Goal: Transaction & Acquisition: Purchase product/service

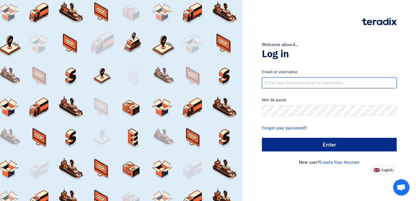
type input "[EMAIL_ADDRESS][DOMAIN_NAME]"
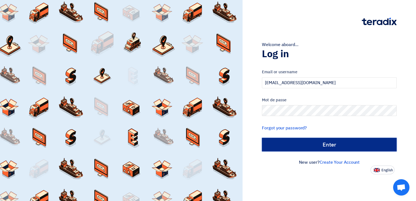
click at [311, 142] on input "الدخول" at bounding box center [329, 145] width 135 height 14
type input "Sign in"
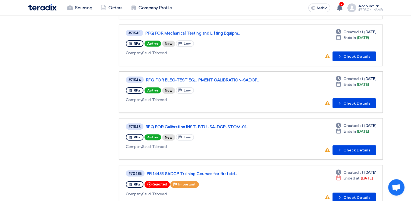
scroll to position [163, 0]
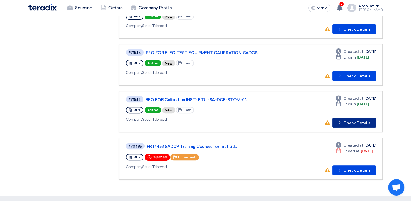
click at [350, 122] on button "Check details Check Details" at bounding box center [355, 123] width 44 height 10
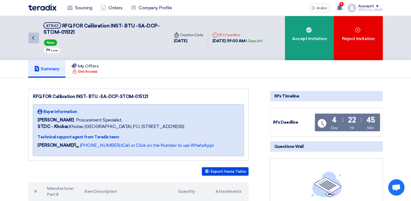
click at [34, 39] on icon "Back" at bounding box center [33, 38] width 7 height 7
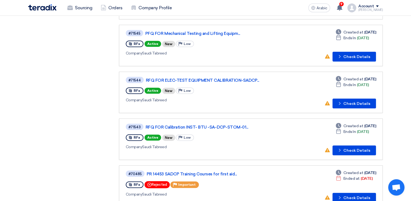
scroll to position [136, 0]
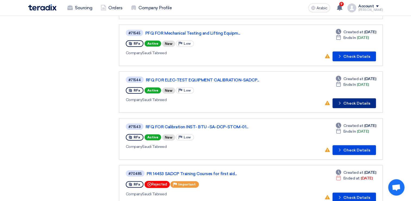
click at [349, 101] on font "Check Details" at bounding box center [357, 103] width 27 height 4
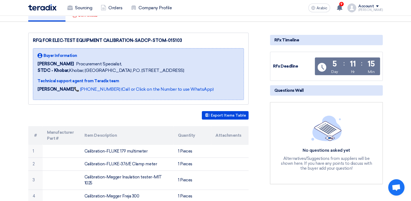
scroll to position [54, 0]
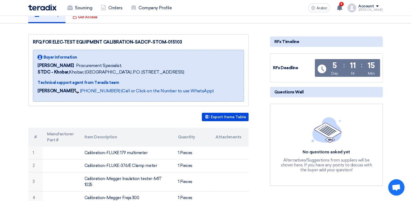
drag, startPoint x: 153, startPoint y: 41, endPoint x: 184, endPoint y: 42, distance: 31.3
click at [184, 42] on div "RFQ FOR ELEC-TEST EQUIPMENT CALIBRATION-SADCP-STOM-015103" at bounding box center [138, 42] width 211 height 7
copy div "STOM-015103"
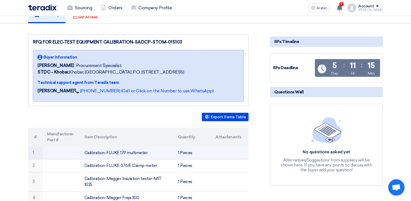
drag, startPoint x: 106, startPoint y: 151, endPoint x: 146, endPoint y: 153, distance: 40.6
click at [146, 153] on td "Calibration-FLUKE 179 multimeter" at bounding box center [127, 152] width 94 height 13
copy font "FLUKE 179 multimeter"
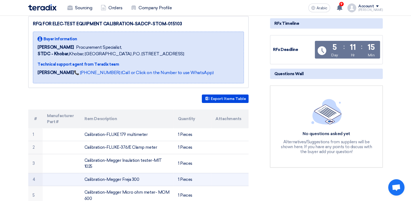
scroll to position [82, 0]
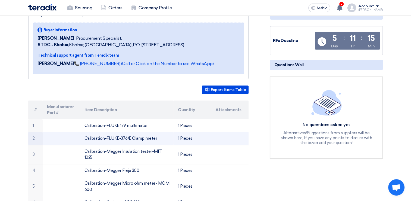
drag, startPoint x: 106, startPoint y: 137, endPoint x: 158, endPoint y: 142, distance: 52.8
click at [158, 142] on td "Calibration-FLUKE-376/E Clamp meter" at bounding box center [127, 138] width 94 height 13
copy font "FLUKE-376/E Clamp meter"
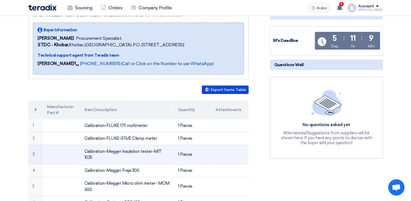
drag, startPoint x: 107, startPoint y: 151, endPoint x: 169, endPoint y: 148, distance: 62.6
click at [169, 148] on td "Calibration-Megger Insulation tester-MIT 1025" at bounding box center [127, 154] width 94 height 19
copy font "Megger Insulation tester-MIT 1025"
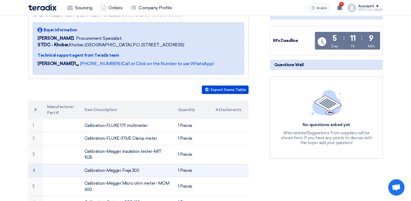
drag, startPoint x: 107, startPoint y: 163, endPoint x: 141, endPoint y: 163, distance: 34.5
click at [141, 164] on td "Calibration-Megger Freja 300" at bounding box center [127, 170] width 94 height 13
copy font "Megger Freja 300"
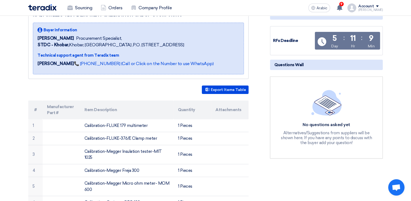
scroll to position [109, 0]
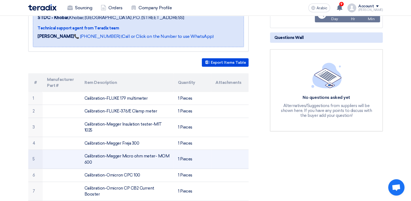
drag, startPoint x: 107, startPoint y: 149, endPoint x: 173, endPoint y: 154, distance: 66.3
click at [173, 154] on td "Calibration-Megger Micro ohm meter- MOM 600" at bounding box center [127, 159] width 94 height 19
copy font "Megger Micro ohm meter- MOM 600"
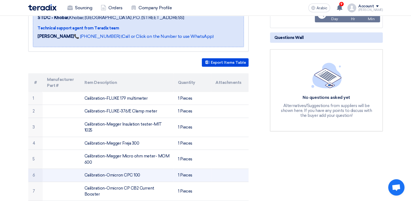
drag, startPoint x: 106, startPoint y: 169, endPoint x: 140, endPoint y: 169, distance: 34.3
click at [140, 169] on td "Calibration-Omicron CPC 100" at bounding box center [127, 175] width 94 height 13
copy font "Omicron CPC 100"
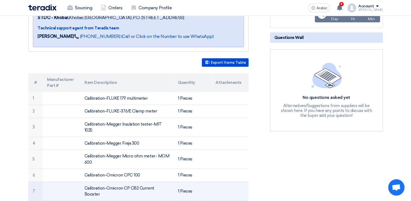
drag, startPoint x: 107, startPoint y: 179, endPoint x: 169, endPoint y: 183, distance: 62.4
click at [169, 183] on td "Calibration-Omicron CP CB2 Current Booster" at bounding box center [127, 190] width 94 height 19
copy font "Omicron CP CB2 Current Booster"
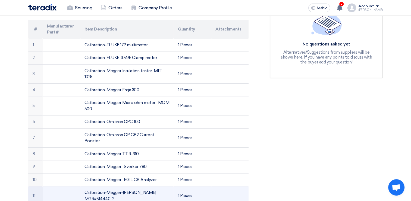
scroll to position [163, 0]
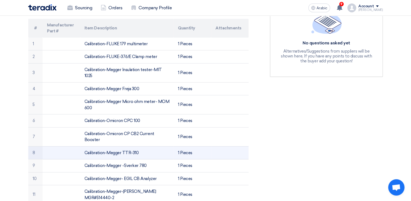
drag, startPoint x: 107, startPoint y: 139, endPoint x: 136, endPoint y: 141, distance: 29.2
click at [136, 150] on font "Calibration-Megger TTR-310" at bounding box center [112, 152] width 54 height 5
copy font "Megger TTR-310"
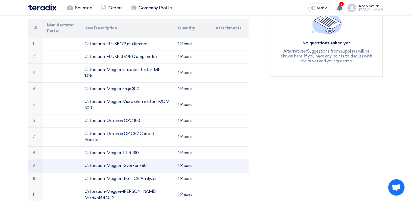
drag, startPoint x: 107, startPoint y: 152, endPoint x: 151, endPoint y: 152, distance: 44.1
click at [151, 159] on td "Calibration-Megger -Sverker 780" at bounding box center [127, 165] width 94 height 13
copy font "Megger -Sverker 780"
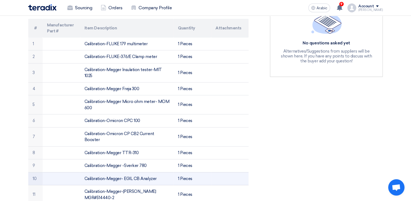
drag, startPoint x: 106, startPoint y: 165, endPoint x: 167, endPoint y: 169, distance: 61.4
click at [167, 172] on td "Calibration-Megger- EGIL CB Analyzer" at bounding box center [127, 178] width 94 height 13
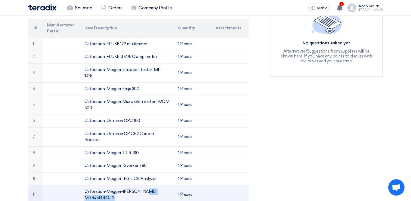
drag, startPoint x: 107, startPoint y: 177, endPoint x: 178, endPoint y: 180, distance: 71.3
click at [178, 185] on tr "11 Calibration-Megger-[PERSON_NAME] MGR#514440-2 1 Pieces" at bounding box center [138, 194] width 221 height 19
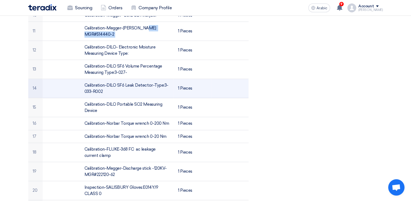
scroll to position [299, 0]
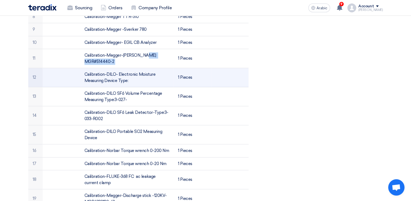
drag, startPoint x: 107, startPoint y: 61, endPoint x: 164, endPoint y: 70, distance: 57.8
click at [164, 70] on td "Calibration-DILO- Electronic Moisture Measuring Device Type:" at bounding box center [127, 77] width 94 height 19
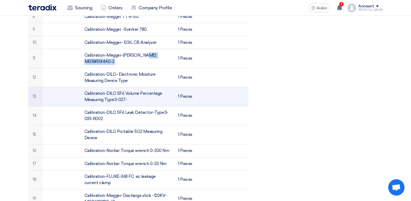
drag, startPoint x: 107, startPoint y: 80, endPoint x: 161, endPoint y: 88, distance: 55.2
click at [161, 88] on td "Calibration-DILO SF6 Volume Percentage Measuring Type:3-027-" at bounding box center [127, 96] width 94 height 19
click at [168, 87] on td "Calibration-DILO SF6 Volume Percentage Measuring Type:3-027-" at bounding box center [127, 96] width 94 height 19
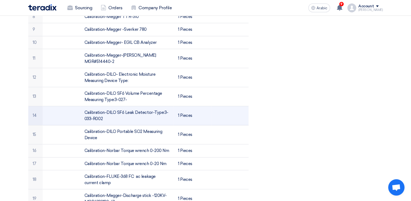
drag, startPoint x: 107, startPoint y: 99, endPoint x: 172, endPoint y: 105, distance: 66.1
click at [172, 106] on td "Calibration-DILO SF6 Leak Detector-Type:3-033-R002" at bounding box center [127, 115] width 94 height 19
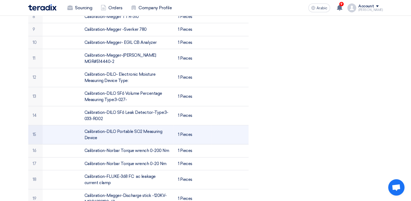
drag, startPoint x: 106, startPoint y: 117, endPoint x: 153, endPoint y: 125, distance: 47.3
click at [153, 125] on td "Calibration-DILO Portable SO2 Measuring Device" at bounding box center [127, 134] width 94 height 19
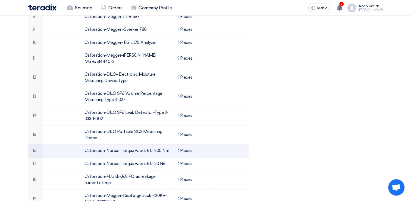
drag, startPoint x: 106, startPoint y: 135, endPoint x: 169, endPoint y: 137, distance: 63.4
click at [169, 144] on td "Calibration-Norbar Torque wrench 0-200 Nm" at bounding box center [127, 150] width 94 height 13
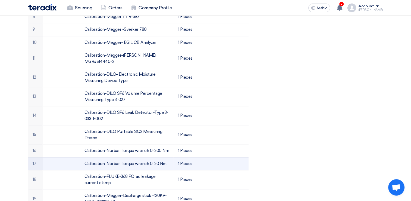
drag, startPoint x: 106, startPoint y: 150, endPoint x: 171, endPoint y: 153, distance: 64.5
click at [171, 157] on td "Calibration-Norbar Torque wrench 0-20 Nm" at bounding box center [127, 163] width 94 height 13
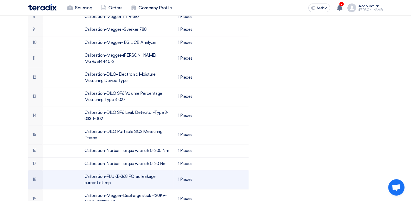
drag, startPoint x: 107, startPoint y: 162, endPoint x: 164, endPoint y: 168, distance: 57.5
click at [164, 170] on td "Calibration-FLUKE-368 FC ac leakage current clamp" at bounding box center [127, 179] width 94 height 19
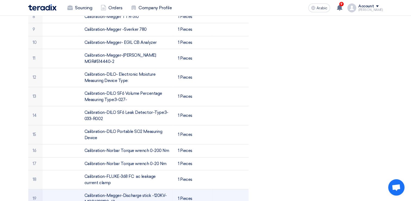
drag, startPoint x: 106, startPoint y: 182, endPoint x: 160, endPoint y: 187, distance: 54.3
click at [160, 189] on td "Calibration-Megger-Discharge stick -120KV- MGR#222120-62" at bounding box center [127, 198] width 94 height 19
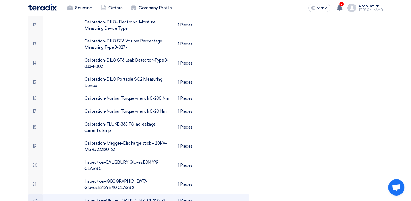
scroll to position [354, 0]
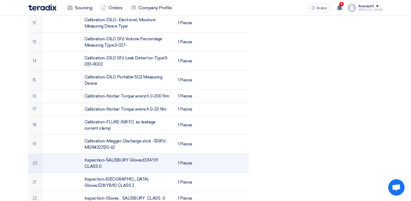
drag, startPoint x: 106, startPoint y: 145, endPoint x: 155, endPoint y: 151, distance: 49.0
click at [155, 154] on td "Inspection-SALISBURY Gloves:E014Y/9 CLASS 0" at bounding box center [127, 163] width 94 height 19
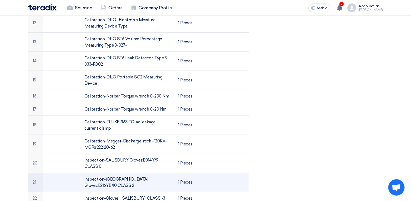
drag, startPoint x: 106, startPoint y: 165, endPoint x: 158, endPoint y: 169, distance: 52.1
click at [158, 173] on td "Inspection-[GEOGRAPHIC_DATA] Gloves:E216YB/10 CLASS 2" at bounding box center [127, 182] width 94 height 19
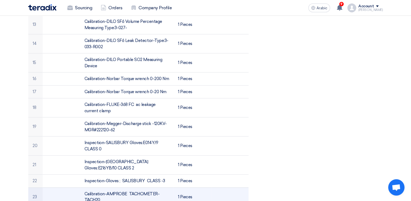
scroll to position [381, 0]
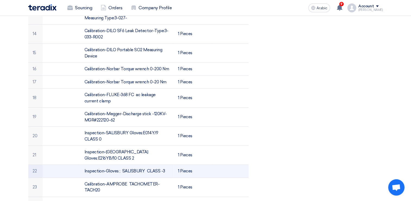
drag, startPoint x: 121, startPoint y: 156, endPoint x: 174, endPoint y: 161, distance: 53.0
click at [174, 165] on td "Inspection-Gloves ; SALISBURY CLASS -3" at bounding box center [127, 171] width 94 height 13
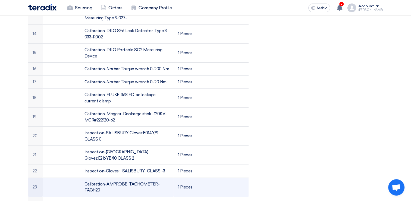
drag, startPoint x: 107, startPoint y: 169, endPoint x: 166, endPoint y: 177, distance: 59.8
click at [166, 177] on td "Calibration-AMPROBE TACHOMETER-TACH20" at bounding box center [127, 186] width 94 height 19
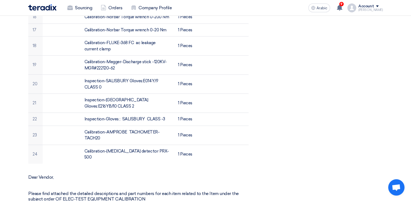
scroll to position [435, 0]
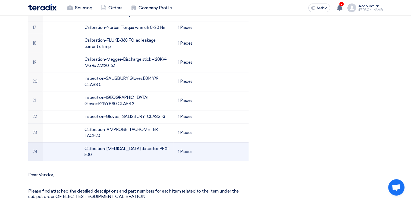
drag, startPoint x: 107, startPoint y: 134, endPoint x: 167, endPoint y: 136, distance: 60.7
click at [167, 142] on td "Calibration-[MEDICAL_DATA] detector PRX-500" at bounding box center [127, 151] width 94 height 19
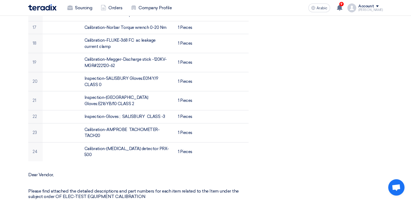
click at [147, 149] on div "RFQ FOR ELEC-TEST EQUIPMENT CALIBRATION-SADCP-STOM-015103 Buyer Information [PE…" at bounding box center [145, 100] width 242 height 892
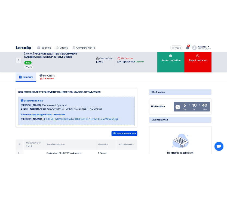
scroll to position [0, 0]
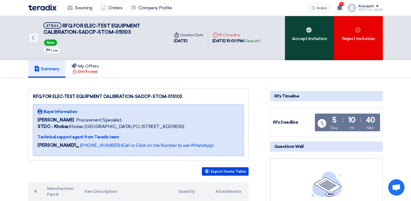
click at [316, 47] on div "Accept Invitation" at bounding box center [309, 38] width 49 height 44
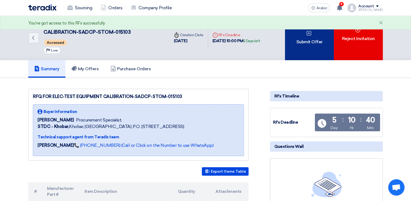
click at [315, 45] on font "Submit Offer" at bounding box center [309, 42] width 26 height 7
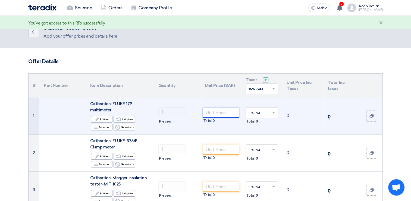
click at [226, 113] on input "number" at bounding box center [221, 113] width 37 height 10
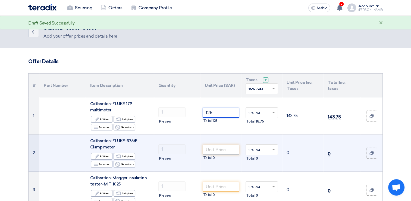
type input "125"
click at [227, 148] on input "number" at bounding box center [221, 150] width 37 height 10
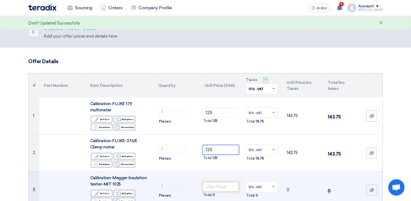
type input "125"
click at [221, 187] on input "number" at bounding box center [221, 187] width 37 height 10
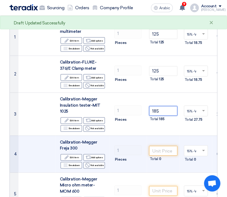
scroll to position [82, 0]
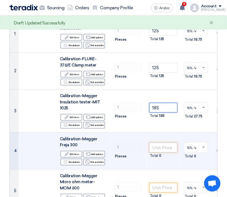
type input "185"
click at [158, 146] on input "number" at bounding box center [163, 148] width 28 height 10
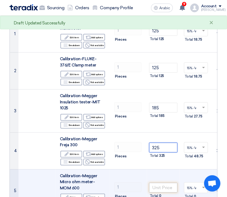
type input "325"
click at [169, 186] on input "number" at bounding box center [163, 188] width 28 height 10
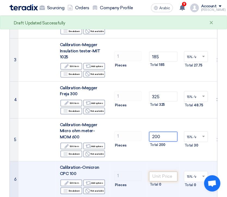
scroll to position [136, 0]
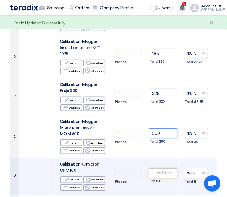
type input "200"
click at [157, 173] on input "number" at bounding box center [163, 174] width 28 height 10
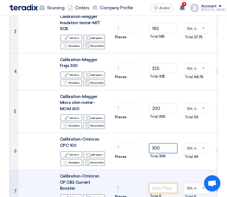
scroll to position [190, 0]
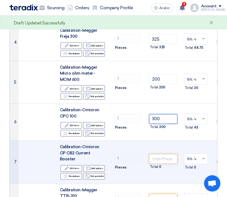
type input "300"
click at [159, 157] on input "number" at bounding box center [163, 159] width 28 height 10
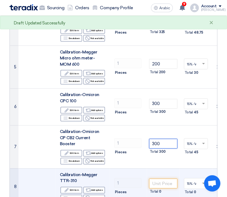
scroll to position [218, 0]
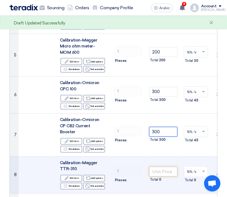
type input "300"
click at [157, 167] on input "number" at bounding box center [163, 172] width 28 height 10
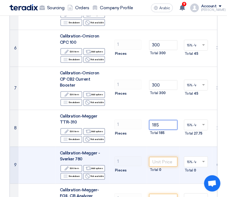
scroll to position [272, 0]
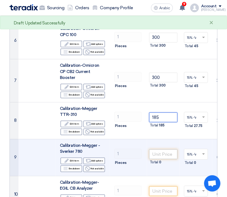
type input "185"
click at [156, 150] on input "number" at bounding box center [163, 155] width 28 height 10
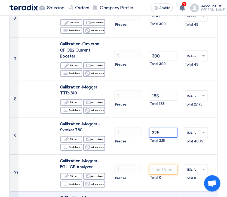
scroll to position [326, 0]
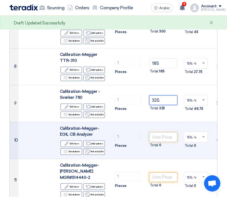
type input "325"
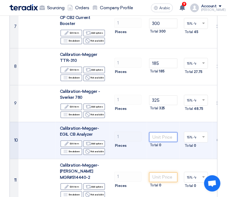
click at [164, 132] on input "number" at bounding box center [163, 137] width 28 height 10
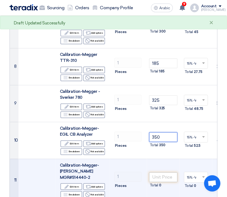
type input "350"
click at [159, 173] on input "number" at bounding box center [163, 178] width 28 height 10
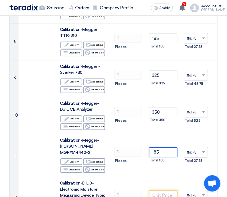
scroll to position [408, 0]
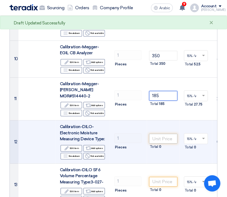
type input "185"
click at [175, 134] on input "number" at bounding box center [163, 139] width 28 height 10
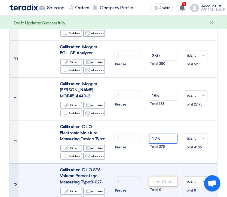
type input "275"
click at [160, 177] on input "number" at bounding box center [163, 182] width 28 height 10
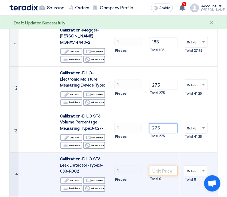
scroll to position [462, 0]
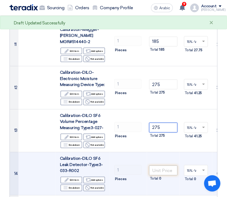
type input "275"
click at [163, 166] on input "number" at bounding box center [163, 171] width 28 height 10
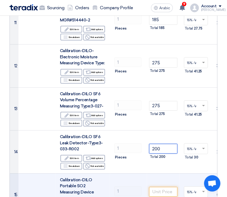
scroll to position [517, 0]
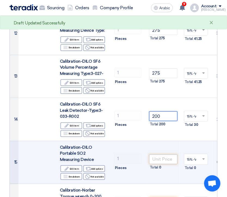
type input "200"
click at [166, 155] on input "number" at bounding box center [163, 160] width 28 height 10
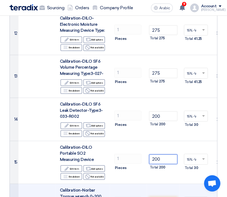
type input "200"
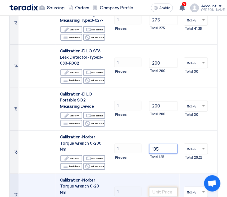
scroll to position [571, 0]
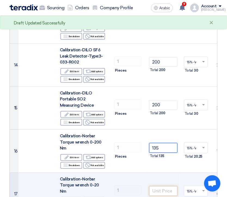
type input "135"
click at [164, 187] on input "number" at bounding box center [163, 192] width 28 height 10
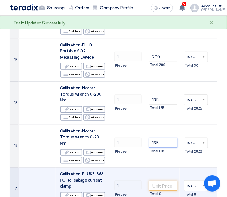
scroll to position [626, 0]
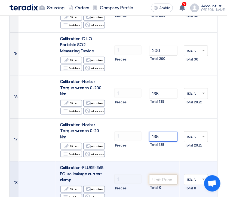
type input "135"
click at [166, 175] on input "number" at bounding box center [163, 180] width 28 height 10
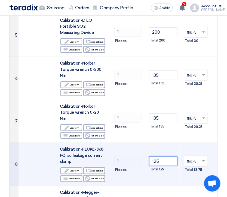
scroll to position [653, 0]
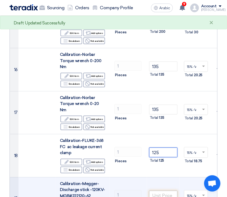
type input "125"
click at [158, 191] on input "number" at bounding box center [163, 196] width 28 height 10
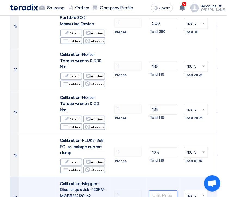
click at [166, 191] on input "number" at bounding box center [163, 196] width 28 height 10
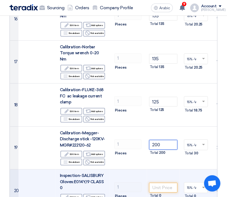
scroll to position [707, 0]
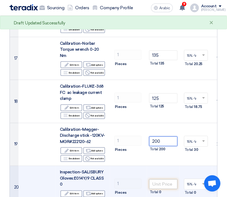
type input "200"
click at [162, 180] on input "number" at bounding box center [163, 185] width 28 height 10
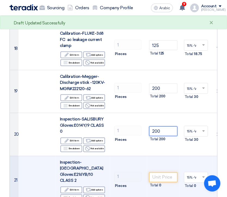
scroll to position [762, 0]
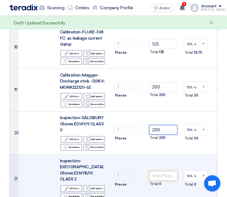
type input "200"
click at [165, 172] on input "number" at bounding box center [163, 177] width 28 height 10
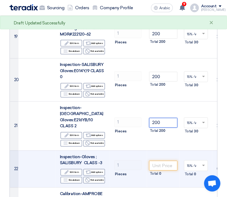
scroll to position [816, 0]
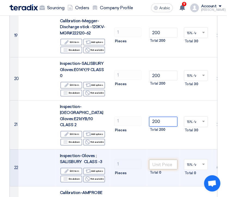
type input "200"
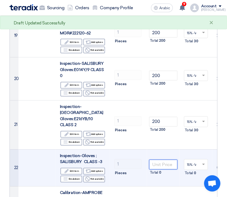
click at [167, 160] on input "number" at bounding box center [163, 165] width 28 height 10
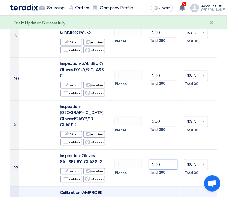
type input "200"
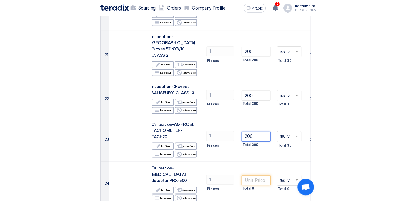
scroll to position [898, 0]
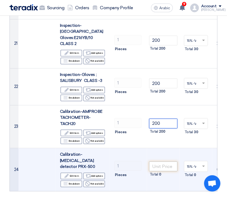
type input "200"
click at [165, 162] on input "number" at bounding box center [163, 167] width 28 height 10
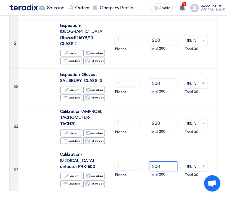
type input "200"
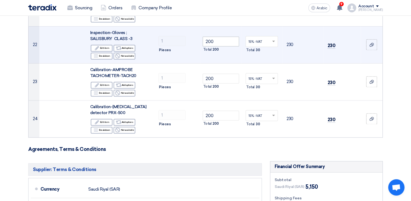
scroll to position [925, 0]
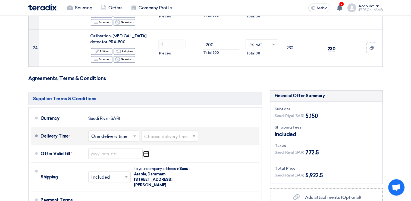
click at [196, 135] on span at bounding box center [194, 136] width 3 height 2
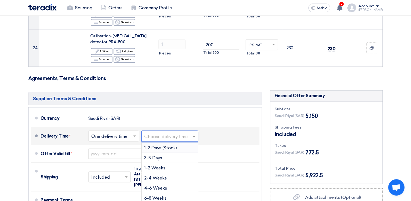
click at [181, 143] on div "1-2 Days (Stock)" at bounding box center [170, 148] width 57 height 10
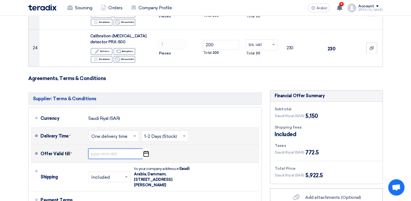
click at [115, 148] on input at bounding box center [115, 153] width 54 height 10
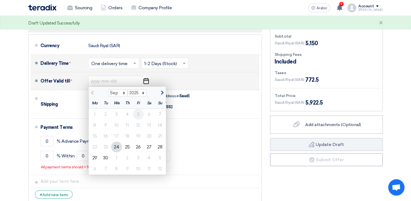
scroll to position [1006, 0]
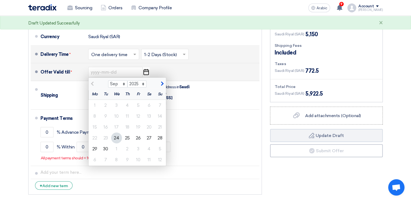
click at [162, 81] on span "button" at bounding box center [161, 83] width 3 height 5
select select "10"
click at [118, 132] on div "22" at bounding box center [116, 137] width 11 height 11
type input "[DATE]"
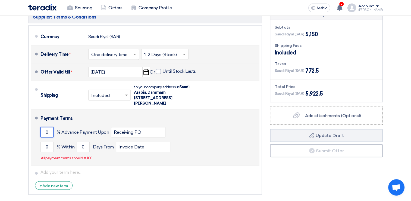
click at [51, 127] on input "0" at bounding box center [47, 132] width 13 height 10
click at [51, 141] on input "0" at bounding box center [47, 146] width 13 height 10
type input "0"
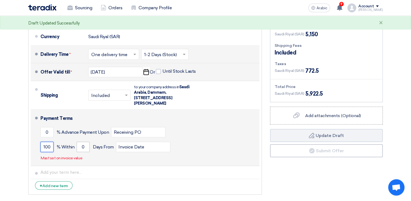
type input "100"
click at [83, 141] on input "0" at bounding box center [83, 146] width 13 height 10
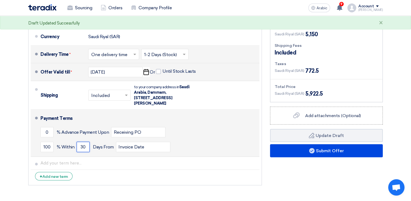
type input "30"
click at [202, 139] on div "100 % [DATE] From Invoice Date" at bounding box center [149, 146] width 217 height 15
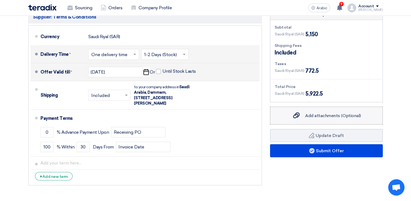
click at [312, 113] on span "Add attachments (Optional)" at bounding box center [333, 115] width 56 height 5
click at [0, 0] on input "Add attachments (Optional) Add attachments (Optional)" at bounding box center [0, 0] width 0 height 0
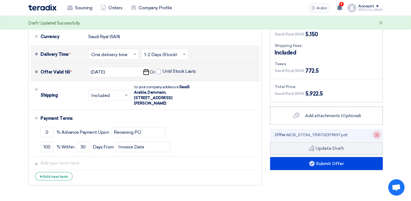
click at [377, 130] on icon "Delete" at bounding box center [377, 134] width 9 height 9
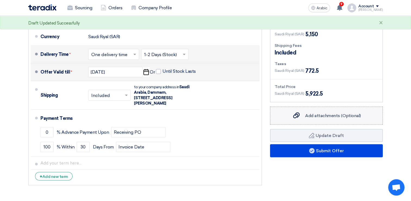
click at [315, 113] on span "Add attachments (Optional)" at bounding box center [333, 115] width 56 height 5
click at [0, 0] on input "Add attachments (Optional) Add attachments (Optional)" at bounding box center [0, 0] width 0 height 0
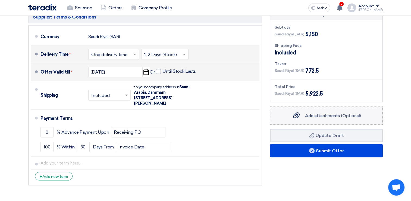
click at [314, 112] on div "Add attachments (Optional) Add attachments (Optional)" at bounding box center [326, 115] width 69 height 7
click at [0, 0] on input "Add attachments (Optional) Add attachments (Optional)" at bounding box center [0, 0] width 0 height 0
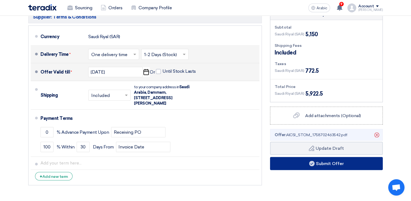
click at [334, 160] on font "Submit Offer" at bounding box center [330, 162] width 28 height 5
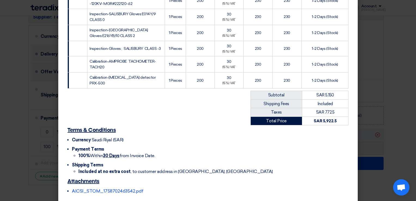
scroll to position [425, 0]
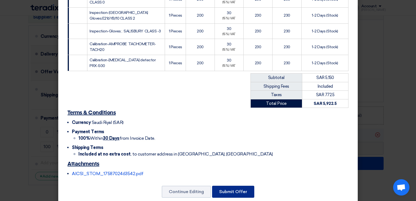
click at [235, 185] on button "Submit Offer" at bounding box center [233, 191] width 42 height 12
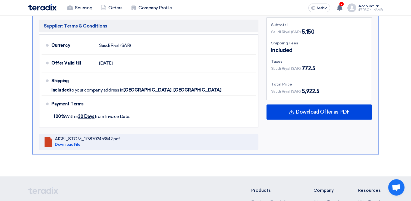
scroll to position [762, 0]
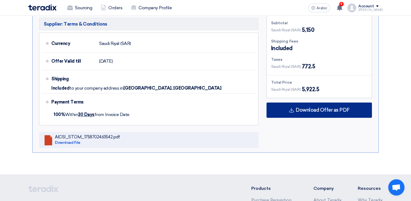
click at [317, 107] on span "Download Offer as PDF" at bounding box center [323, 109] width 54 height 5
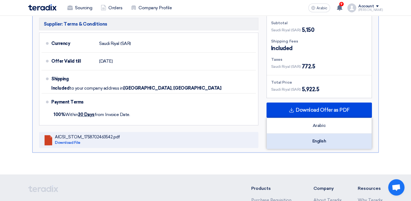
click at [315, 133] on div "English" at bounding box center [319, 140] width 105 height 15
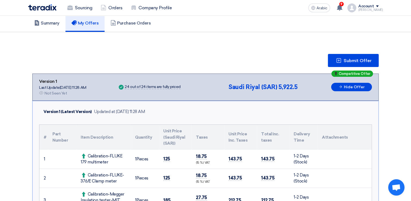
scroll to position [0, 0]
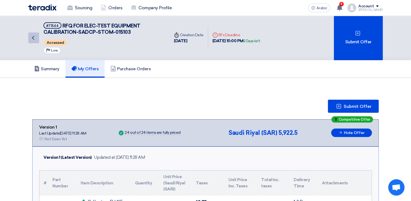
click at [32, 36] on icon "Back" at bounding box center [33, 38] width 7 height 7
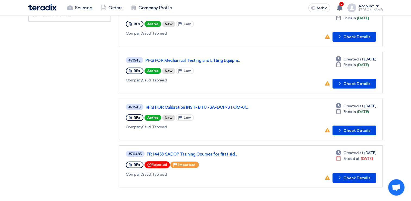
scroll to position [82, 0]
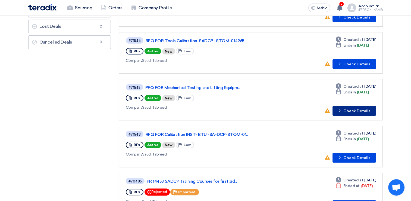
click at [339, 108] on icon "Check details" at bounding box center [340, 110] width 5 height 5
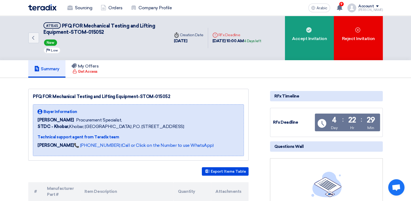
drag, startPoint x: 140, startPoint y: 95, endPoint x: 170, endPoint y: 95, distance: 29.9
click at [170, 95] on div "PFQ FOR Mechanical Testing and Lifting Equipment-STOM-015052" at bounding box center [138, 96] width 211 height 7
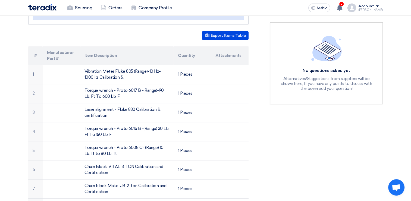
scroll to position [163, 0]
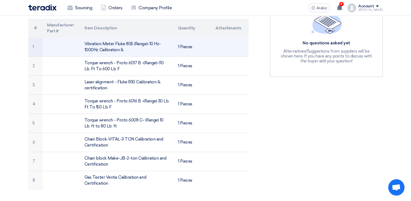
drag, startPoint x: 85, startPoint y: 42, endPoint x: 99, endPoint y: 51, distance: 16.1
click at [99, 51] on font "Vibration Meter Fluke 805 (Range)-10 Hz-1000Hz Calibration &" at bounding box center [123, 46] width 76 height 11
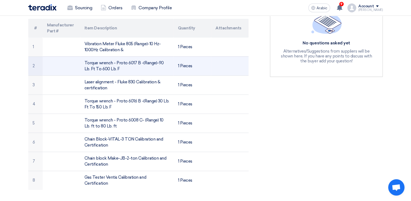
drag, startPoint x: 85, startPoint y: 62, endPoint x: 157, endPoint y: 71, distance: 72.4
click at [157, 71] on td "Torque wrench - Proto 6017 B -(Range)-90 Lb. Ft To 600 Lb. F" at bounding box center [127, 65] width 94 height 19
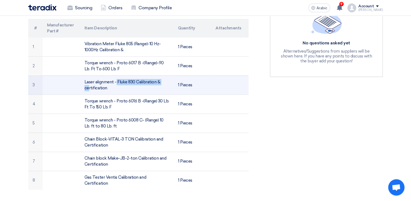
drag, startPoint x: 84, startPoint y: 81, endPoint x: 135, endPoint y: 81, distance: 50.3
click at [135, 81] on font "Laser alignment - Fluke 830 Calibration & certification" at bounding box center [123, 84] width 76 height 11
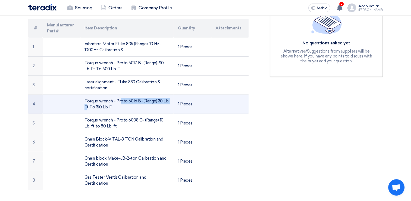
drag, startPoint x: 86, startPoint y: 100, endPoint x: 139, endPoint y: 100, distance: 53.3
click at [139, 100] on font "Torque wrench - Proto 6016 B -(Range) 30 Lb. Ft To 150 Lb. F" at bounding box center [127, 103] width 85 height 11
drag, startPoint x: 139, startPoint y: 100, endPoint x: 131, endPoint y: 109, distance: 11.8
click at [132, 110] on td "Torque wrench - Proto 6016 B -(Range) 30 Lb. Ft To 150 Lb. F" at bounding box center [127, 103] width 94 height 19
drag, startPoint x: 85, startPoint y: 100, endPoint x: 118, endPoint y: 107, distance: 34.4
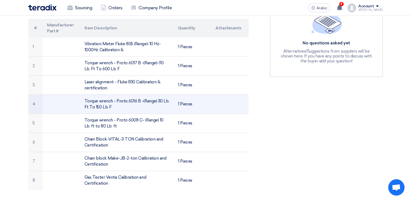
click at [118, 107] on td "Torque wrench - Proto 6016 B -(Range) 30 Lb. Ft To 150 Lb. F" at bounding box center [127, 103] width 94 height 19
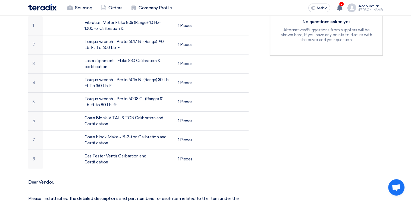
scroll to position [218, 0]
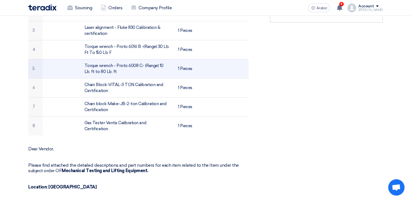
drag, startPoint x: 85, startPoint y: 64, endPoint x: 157, endPoint y: 73, distance: 72.1
click at [157, 73] on td "Torque wrench - Proto 6008 C- (Range) 10 Lb. ft to 80 Lb. ft" at bounding box center [127, 68] width 94 height 19
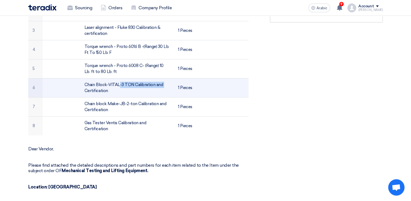
drag, startPoint x: 85, startPoint y: 84, endPoint x: 132, endPoint y: 82, distance: 46.9
click at [132, 82] on font "Chain Block-VITAL-3 TON Calibration and Certification" at bounding box center [124, 87] width 79 height 11
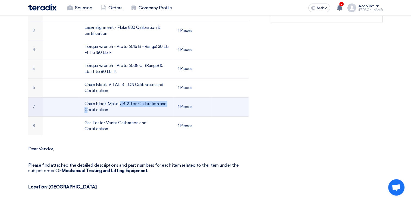
drag, startPoint x: 85, startPoint y: 102, endPoint x: 135, endPoint y: 105, distance: 50.7
click at [135, 105] on font "Chain block Make-JB-2-ton Calibration and Certification" at bounding box center [126, 106] width 82 height 11
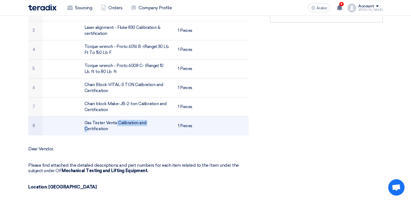
drag, startPoint x: 85, startPoint y: 121, endPoint x: 117, endPoint y: 126, distance: 32.4
click at [117, 126] on td "Gas Tester Ventis Calibration and Certification" at bounding box center [127, 125] width 94 height 19
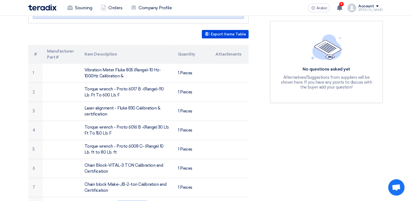
scroll to position [109, 0]
